Goal: Check status: Check status

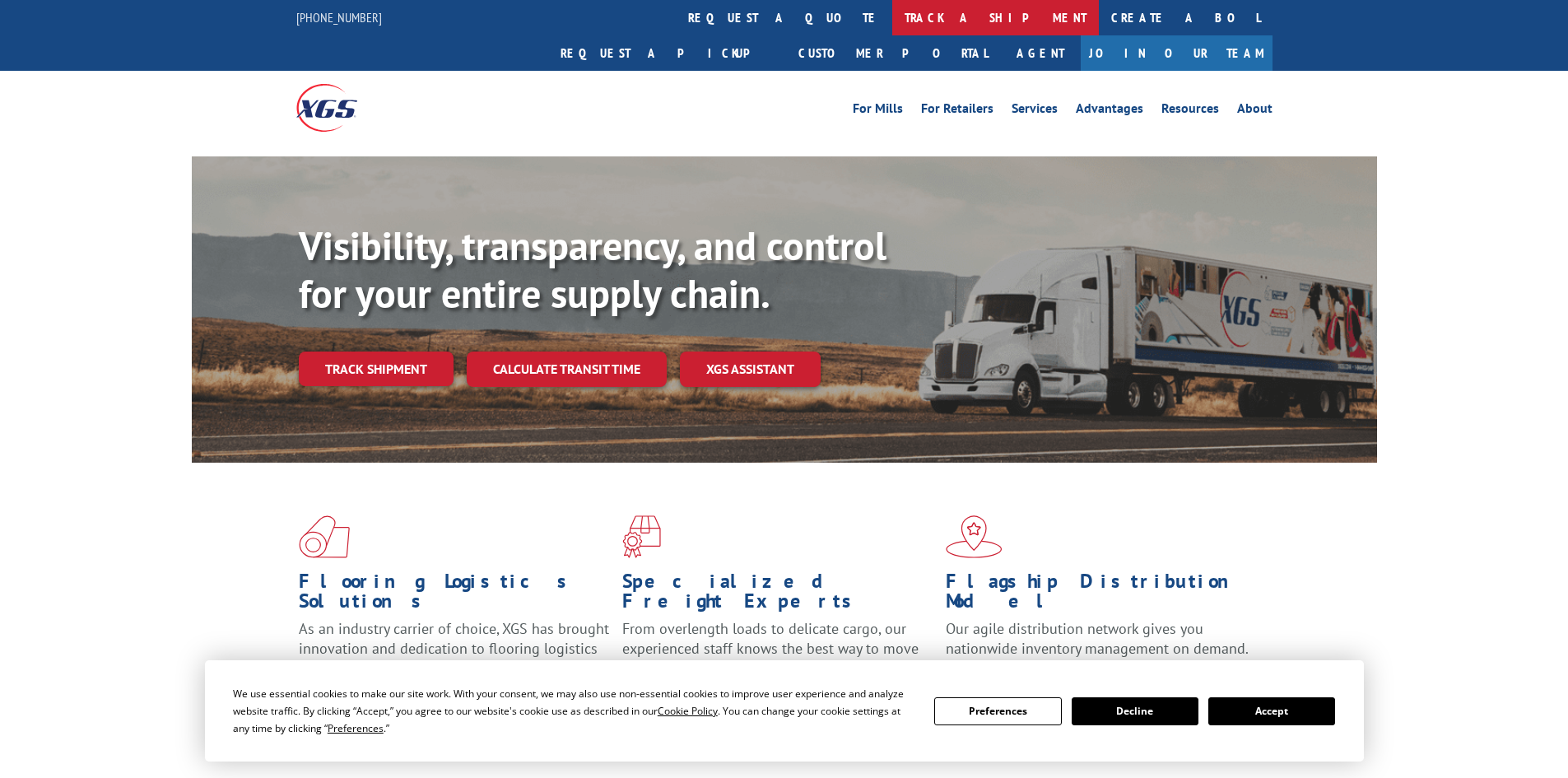
click at [893, 16] on link "track a shipment" at bounding box center [996, 17] width 207 height 35
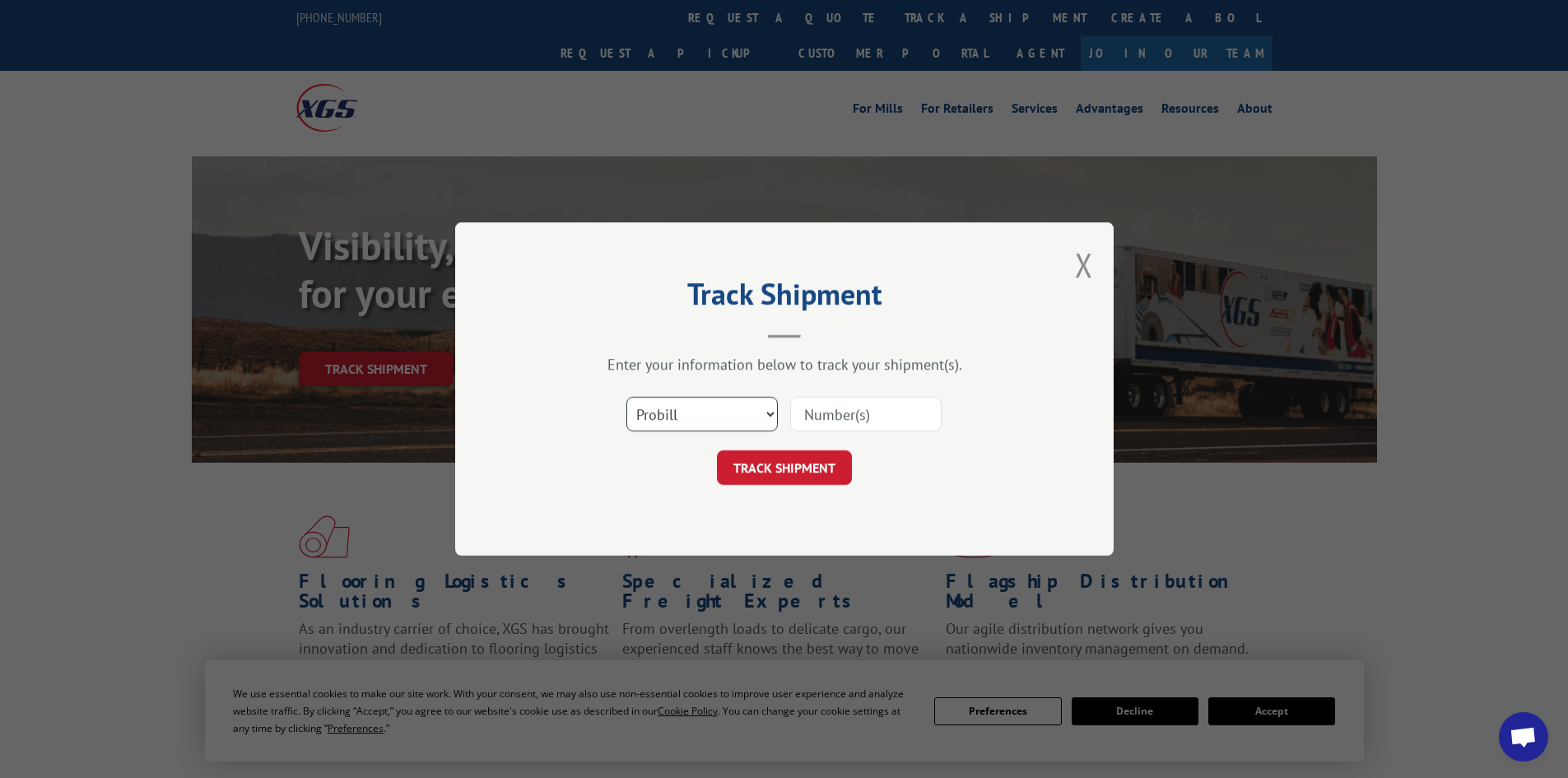
click at [659, 412] on select "Select category... Probill BOL PO" at bounding box center [702, 414] width 152 height 34
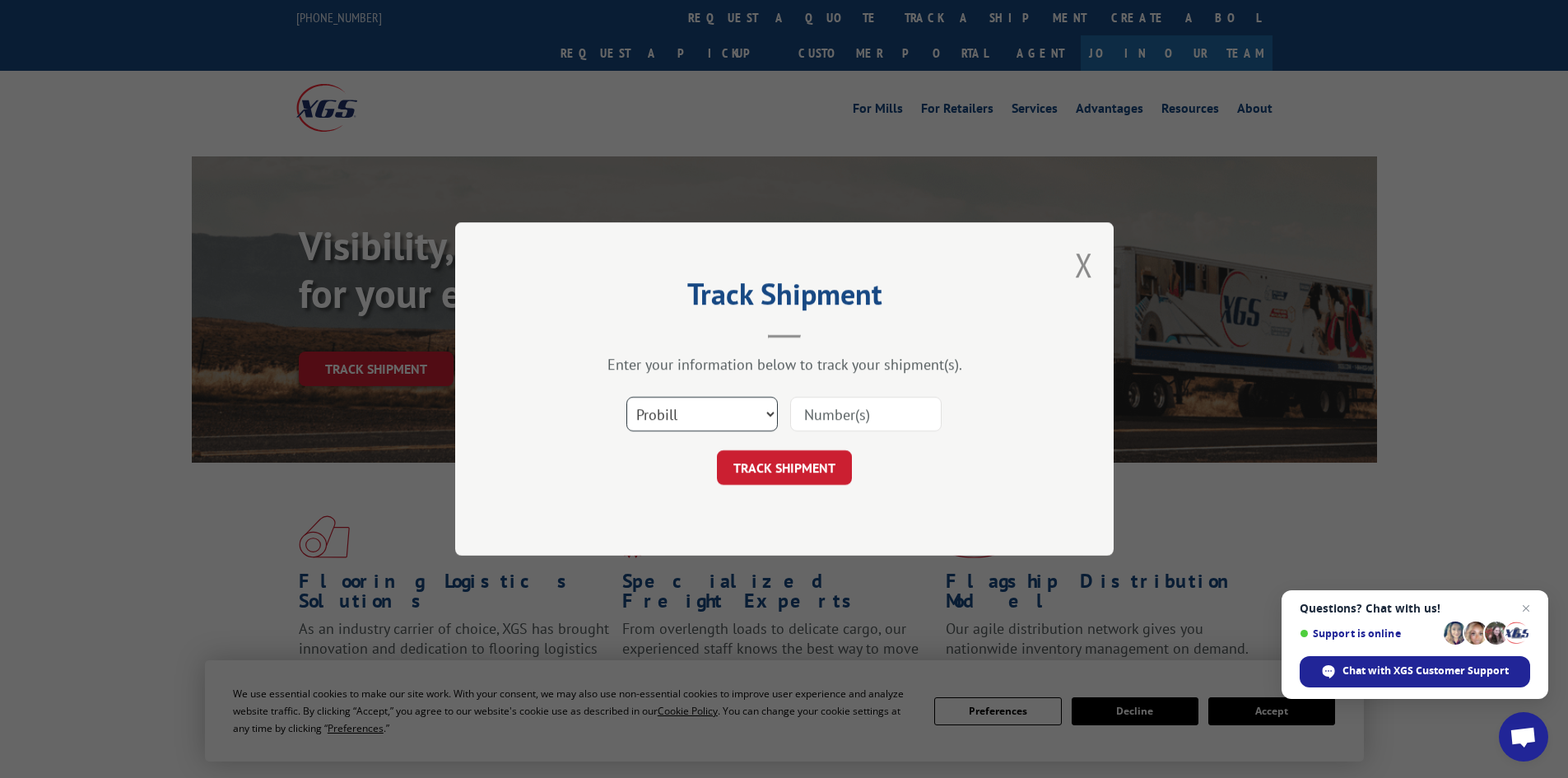
select select "bol"
click at [626, 397] on select "Select category... Probill BOL PO" at bounding box center [702, 414] width 152 height 34
click at [832, 418] on input at bounding box center [866, 414] width 152 height 34
paste input "5529291"
type input "5529291"
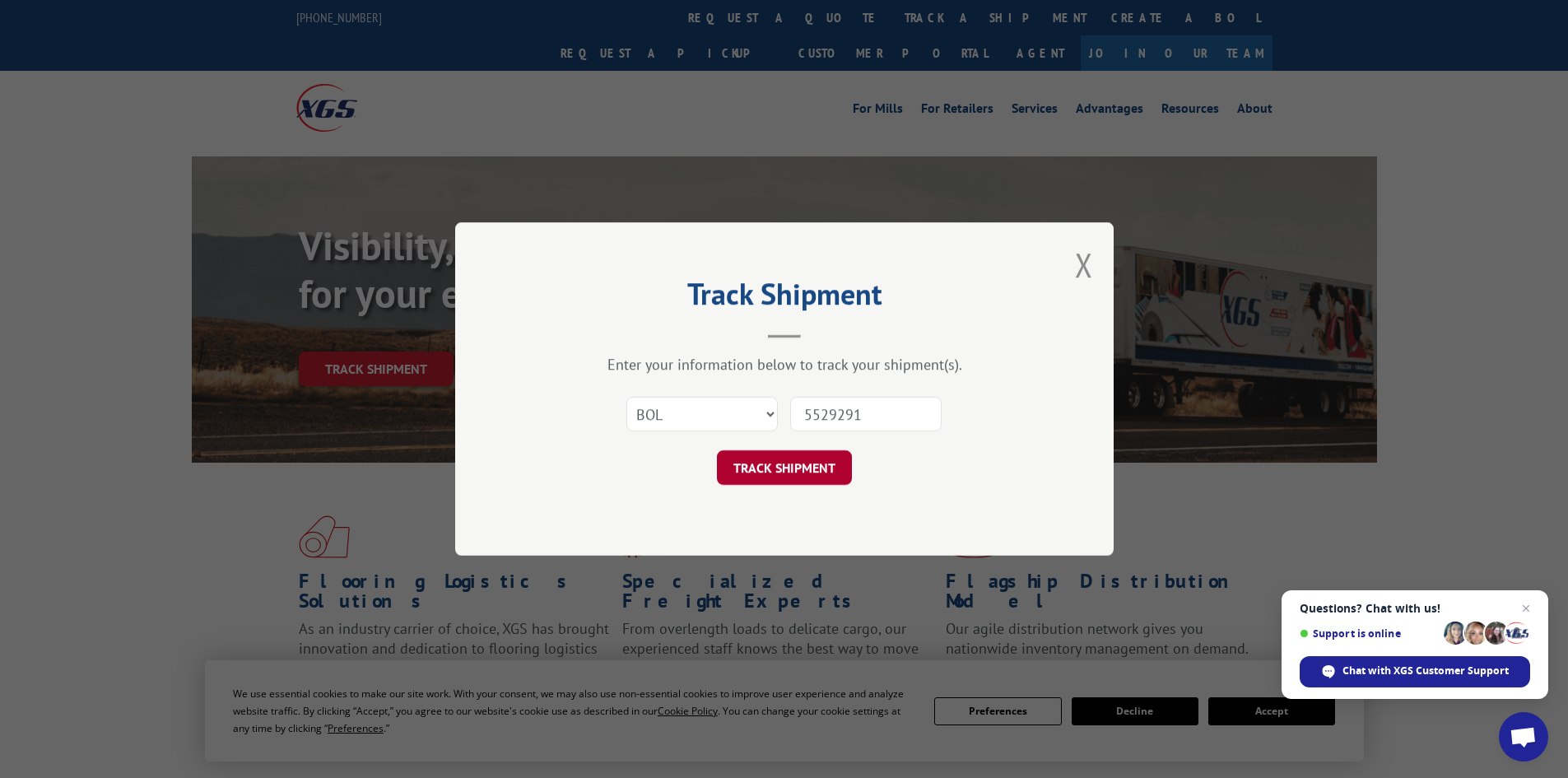
click at [774, 470] on button "TRACK SHIPMENT" at bounding box center [784, 468] width 135 height 34
